Goal: Use online tool/utility: Use online tool/utility

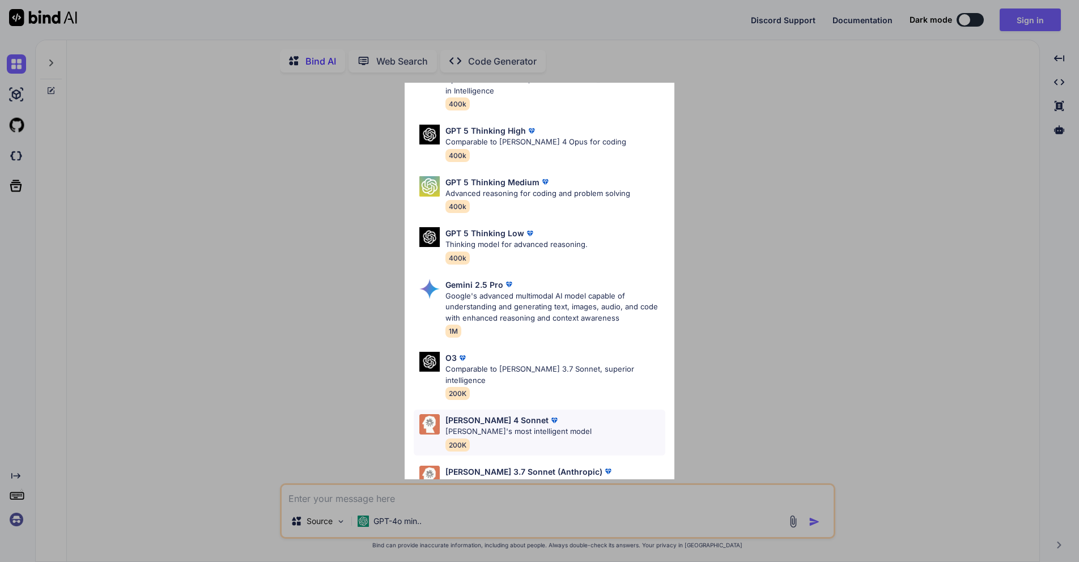
scroll to position [92, 0]
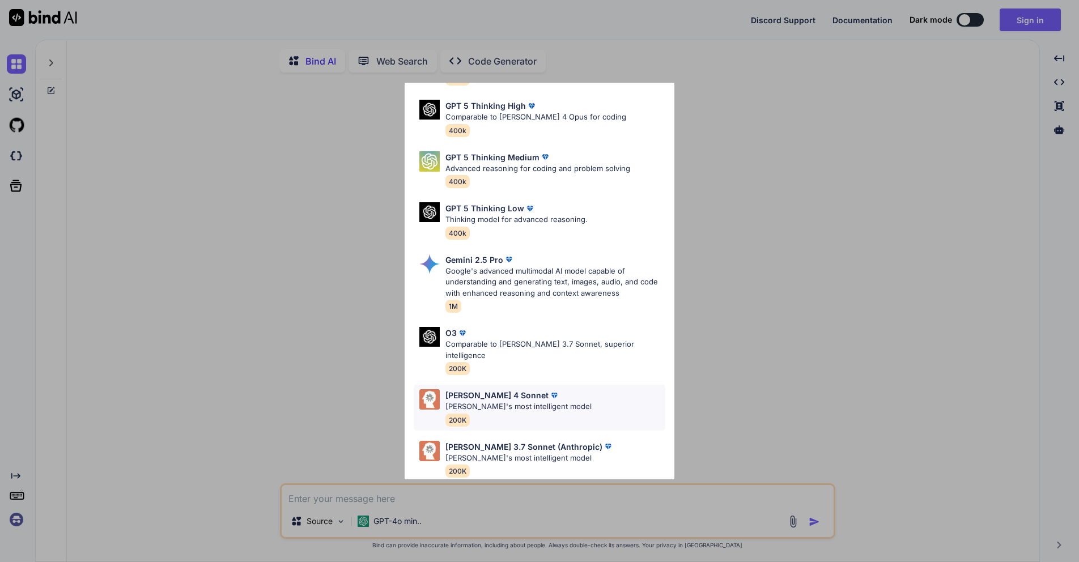
click at [553, 401] on p "Claude's most intelligent model" at bounding box center [519, 406] width 146 height 11
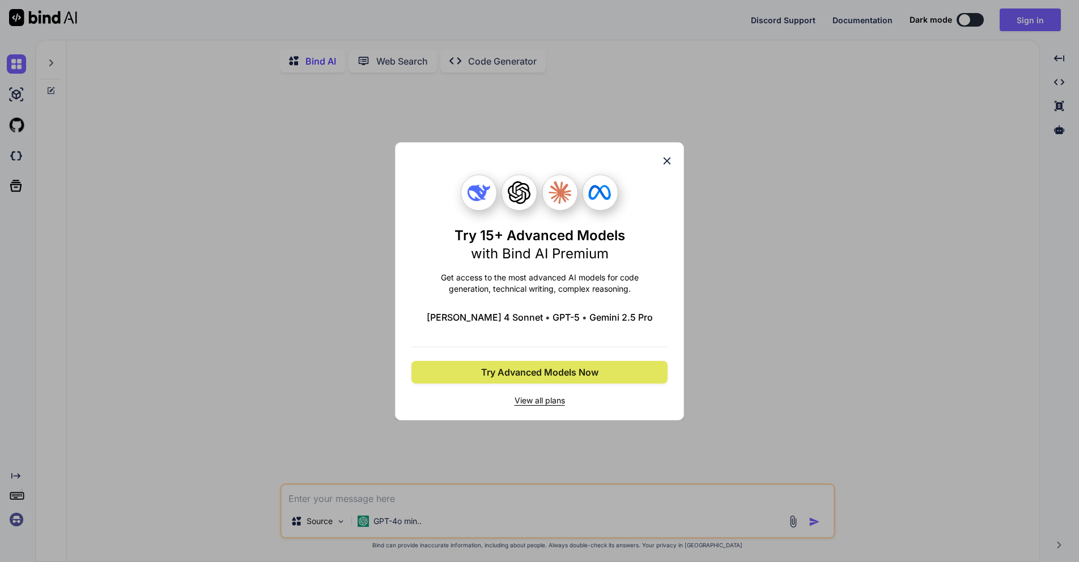
click at [557, 376] on span "Try Advanced Models Now" at bounding box center [539, 373] width 117 height 14
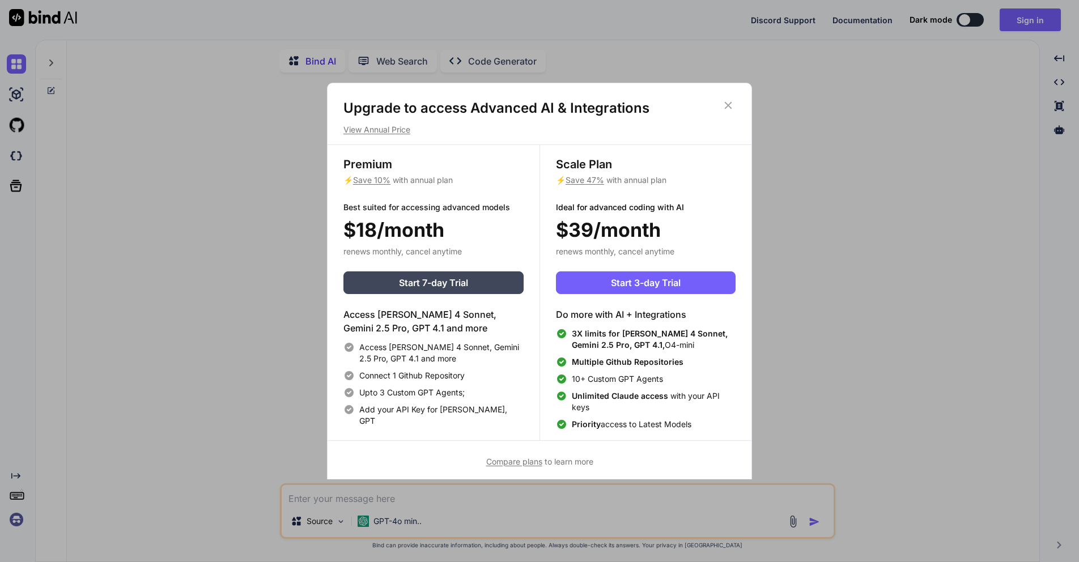
click at [731, 102] on icon at bounding box center [728, 105] width 7 height 7
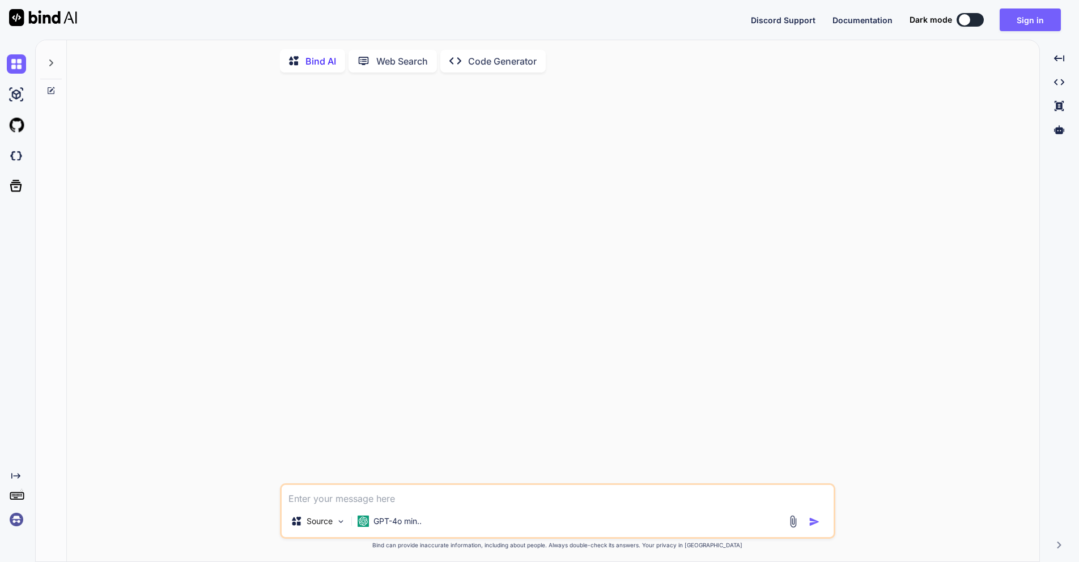
type textarea "x"
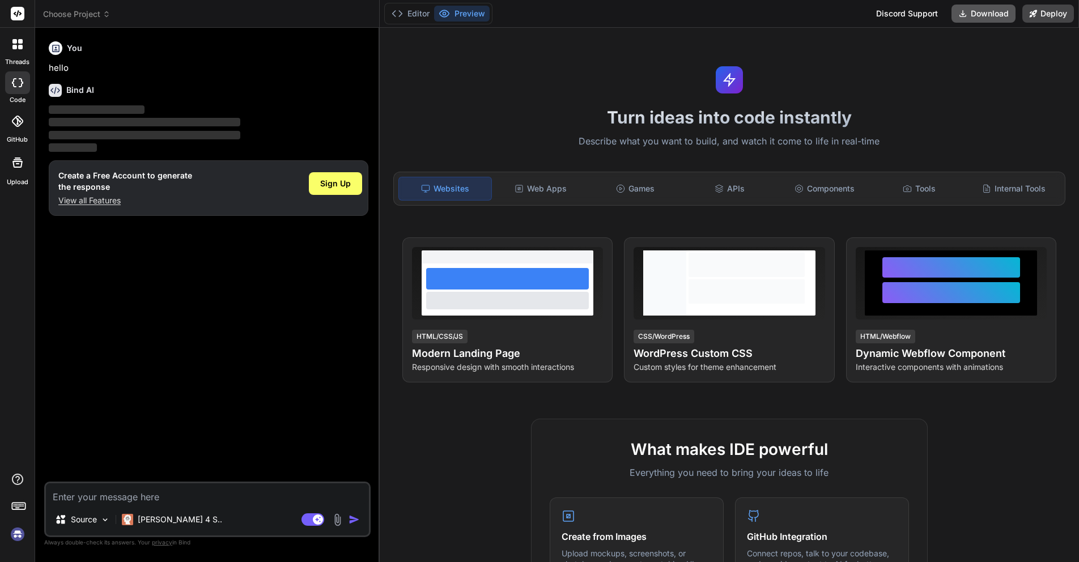
click at [964, 14] on icon at bounding box center [963, 14] width 6 height 6
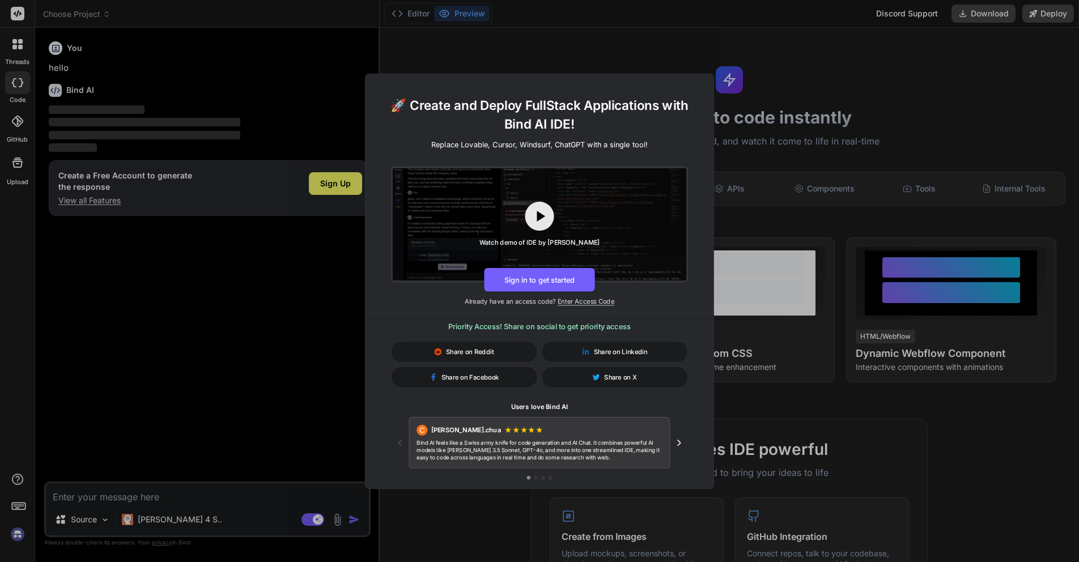
click at [728, 79] on div "🚀 Create and Deploy FullStack Applications with Bind AI IDE! Replace Lovable, C…" at bounding box center [539, 281] width 1079 height 562
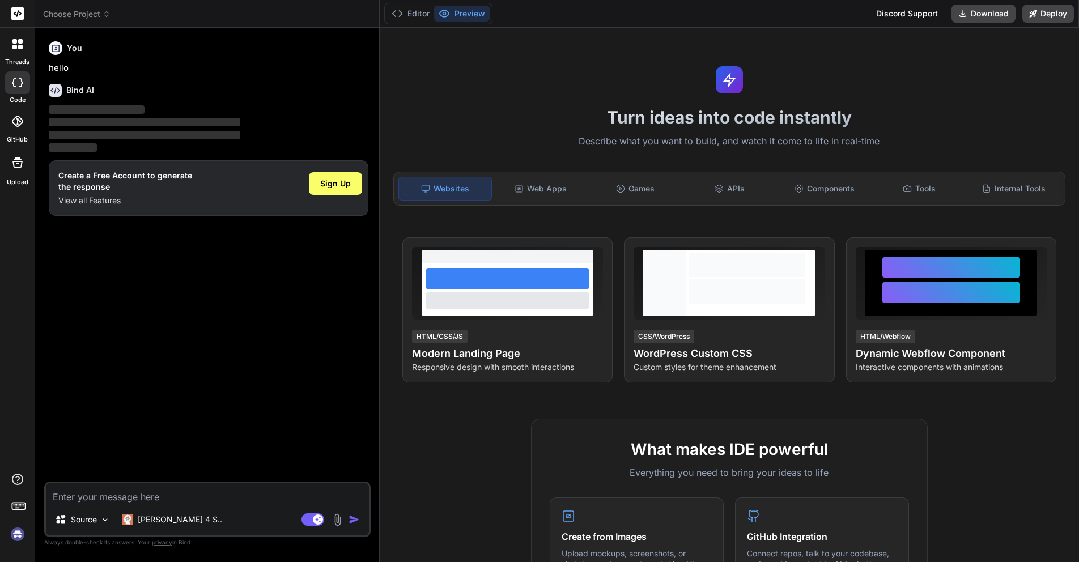
click at [19, 60] on label "threads" at bounding box center [17, 62] width 24 height 10
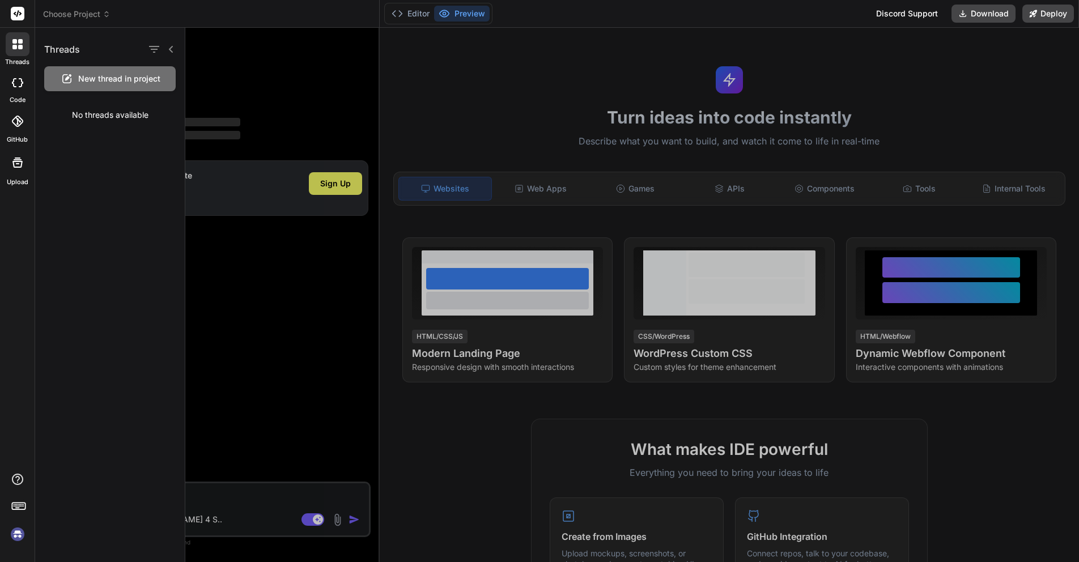
click at [110, 79] on span "New thread in project" at bounding box center [119, 78] width 82 height 11
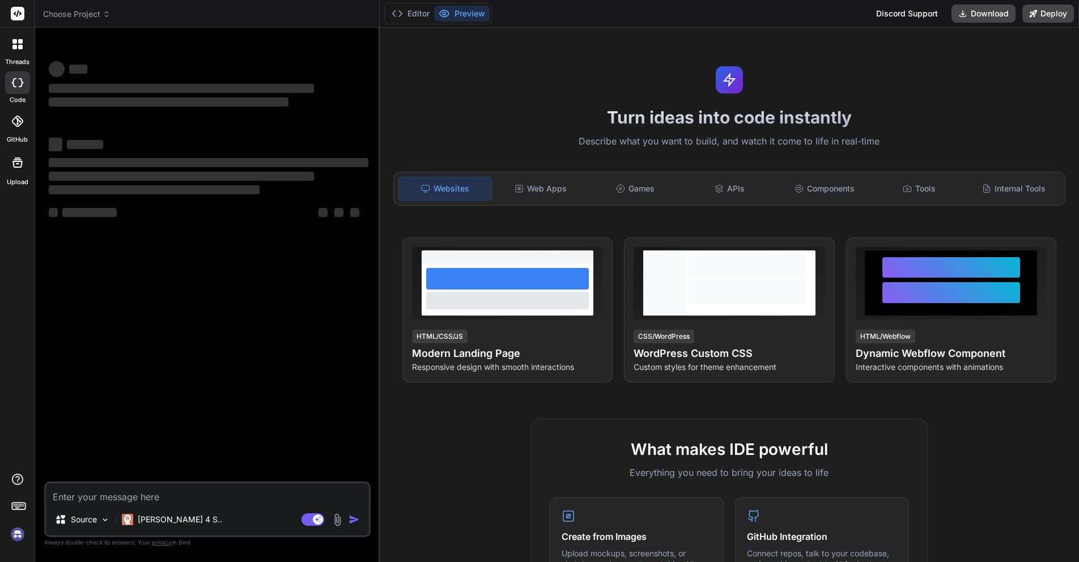
type textarea "x"
drag, startPoint x: 141, startPoint y: 252, endPoint x: 135, endPoint y: 265, distance: 13.5
click at [141, 252] on div "‌ ‌ ‌ ‌ ‌ ‌ ‌ ‌ ‌ ‌ ‌ ‌ ‌ ‌" at bounding box center [208, 259] width 324 height 445
